Goal: Task Accomplishment & Management: Use online tool/utility

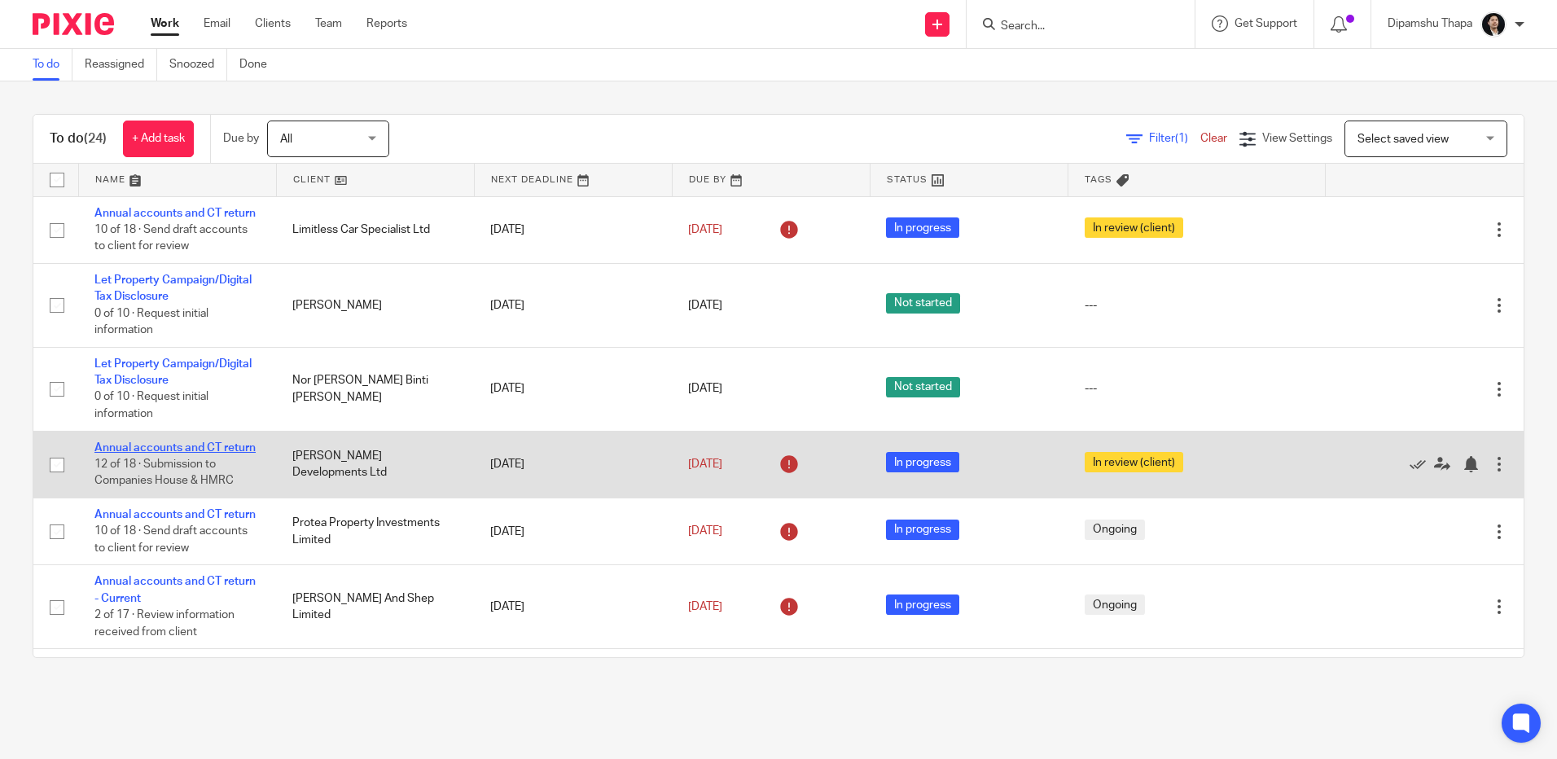
click at [204, 454] on link "Annual accounts and CT return" at bounding box center [174, 447] width 161 height 11
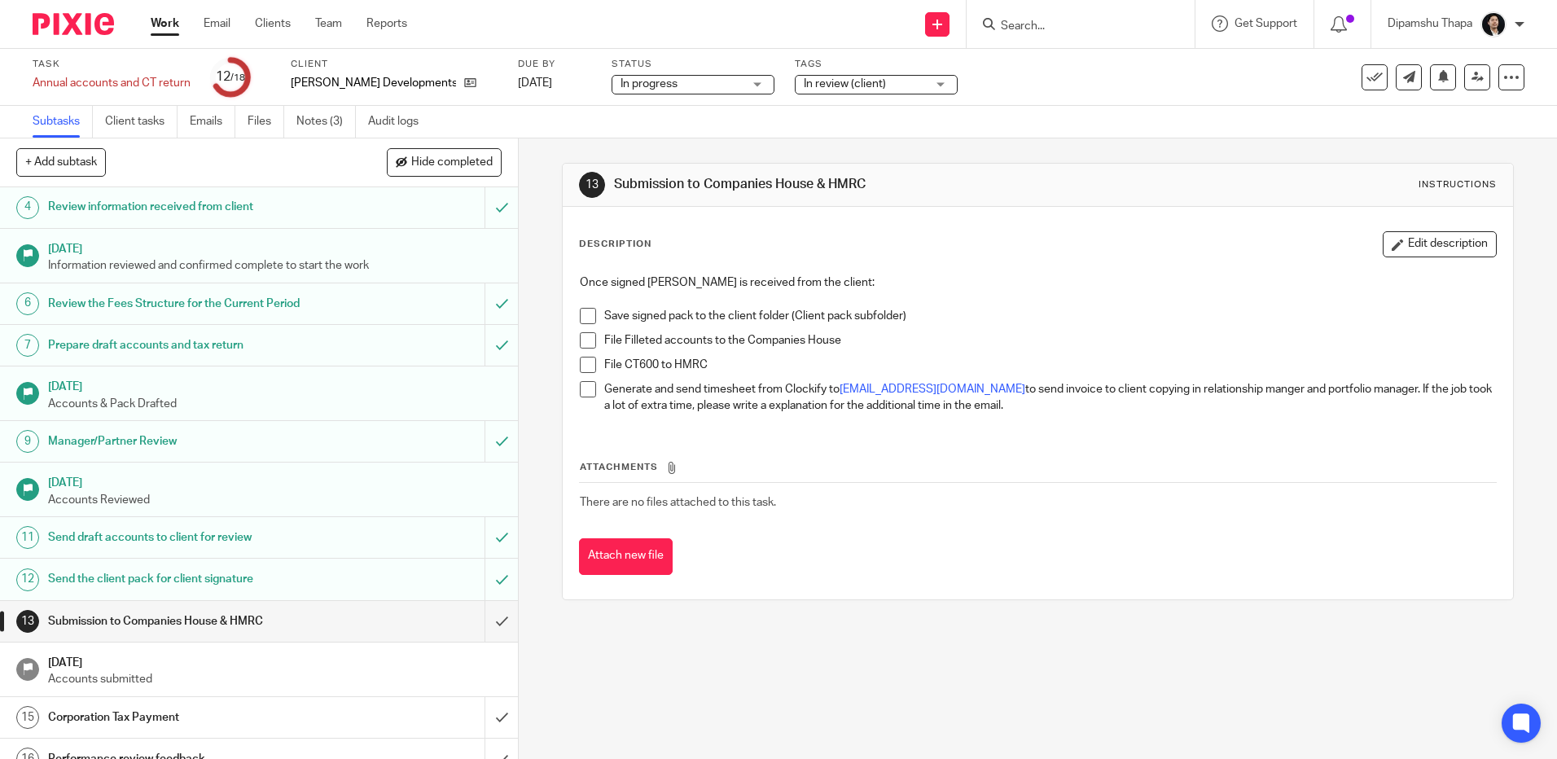
scroll to position [244, 0]
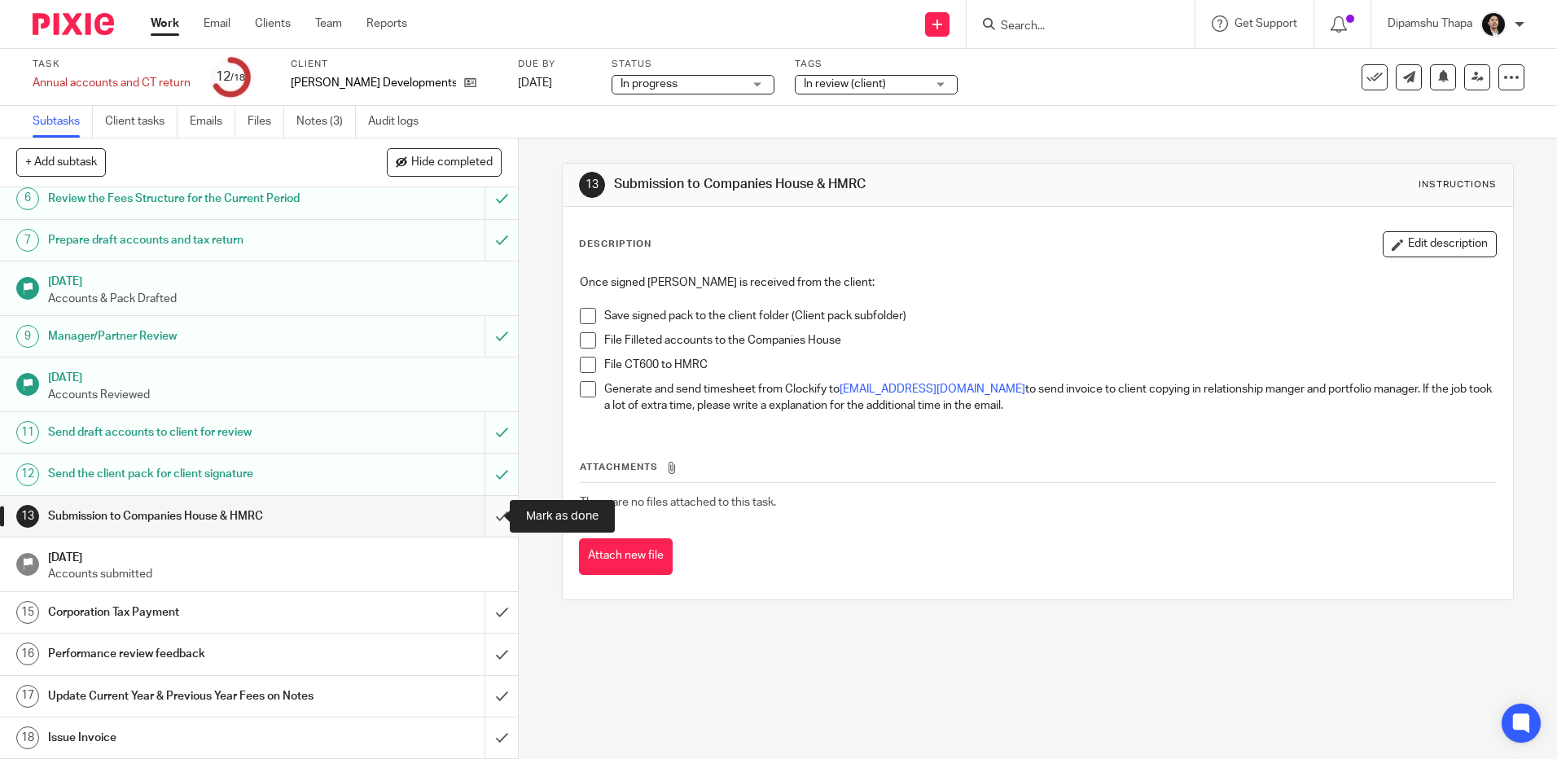
click at [488, 510] on input "submit" at bounding box center [259, 516] width 518 height 41
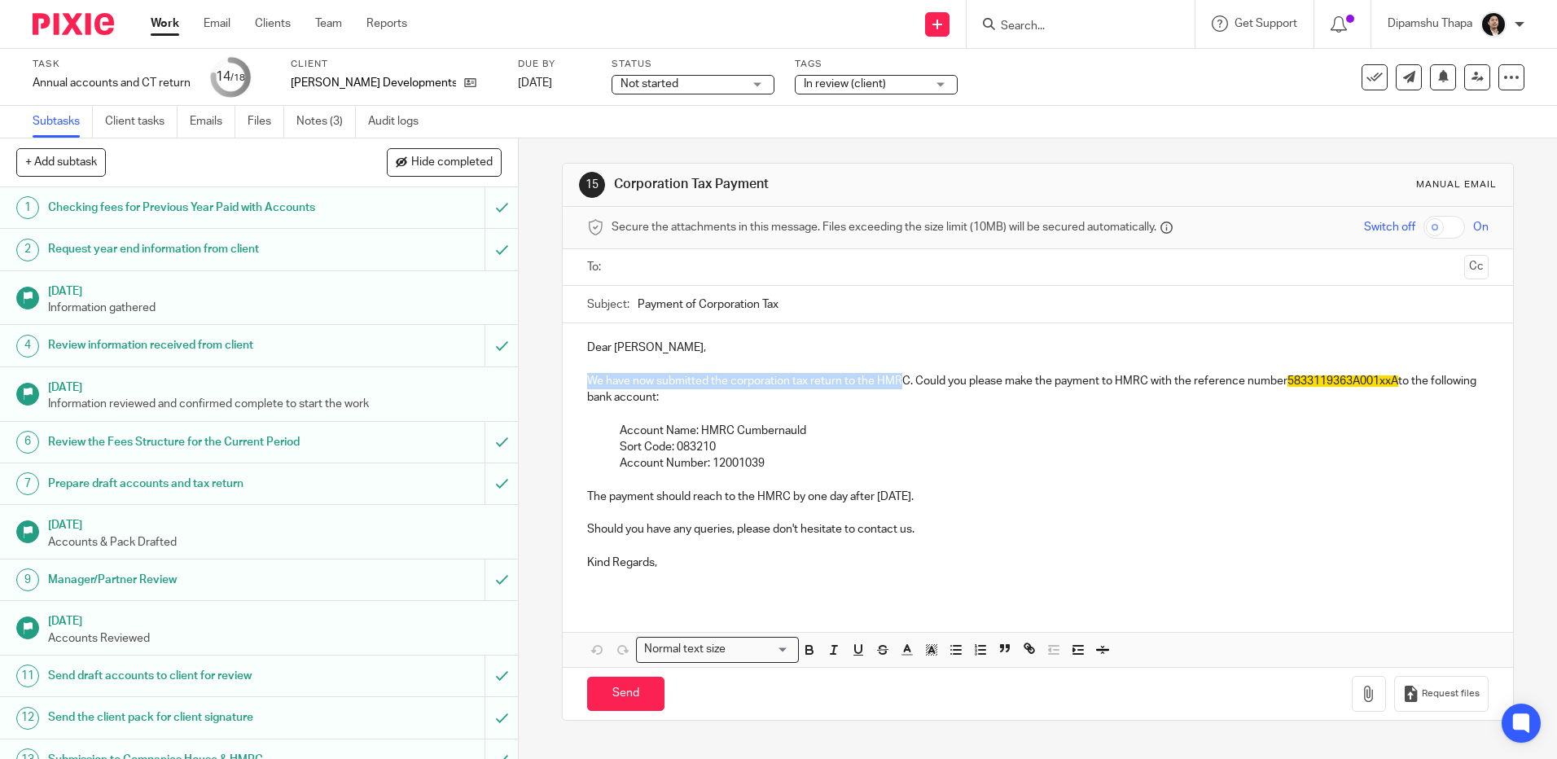
drag, startPoint x: 584, startPoint y: 378, endPoint x: 899, endPoint y: 385, distance: 315.3
click at [899, 385] on p "We have now submitted the corporation tax return to the HMRC. Could you please …" at bounding box center [1037, 389] width 901 height 33
